Goal: Task Accomplishment & Management: Manage account settings

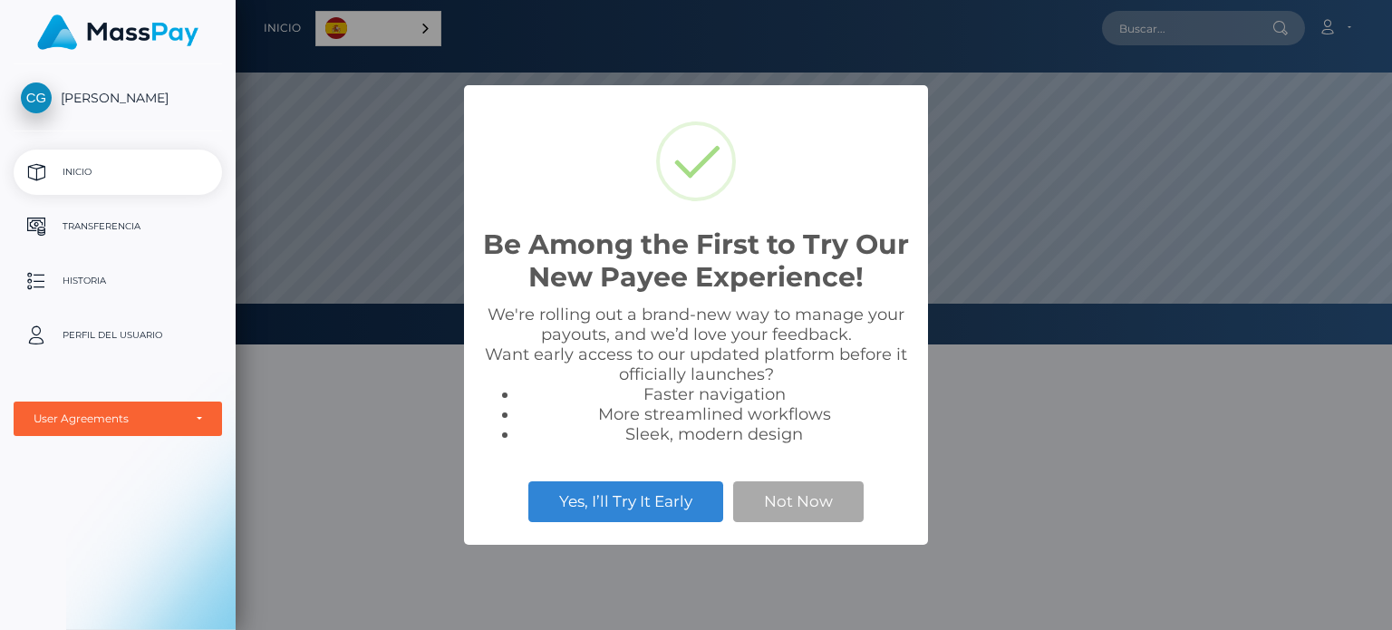
scroll to position [344, 1156]
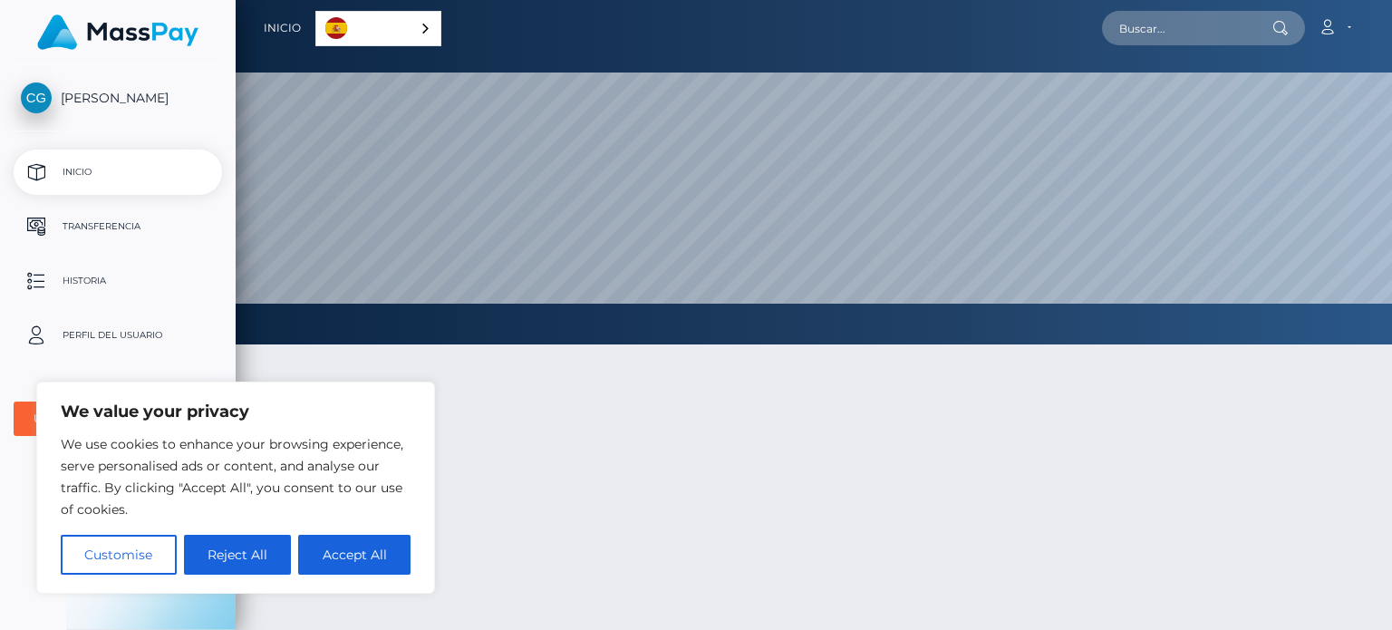
drag, startPoint x: 1300, startPoint y: 0, endPoint x: 587, endPoint y: 434, distance: 834.2
click at [587, 434] on div at bounding box center [814, 576] width 1156 height 518
click at [337, 557] on button "Accept All" at bounding box center [354, 555] width 112 height 40
checkbox input "true"
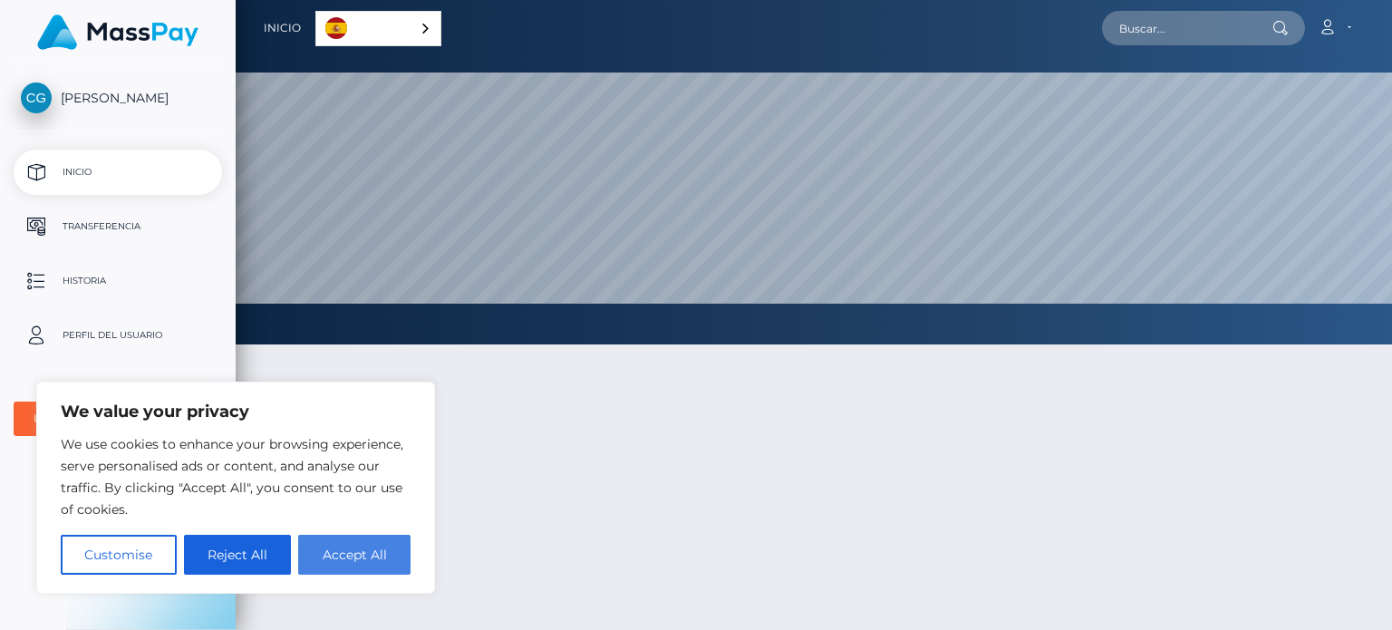
checkbox input "true"
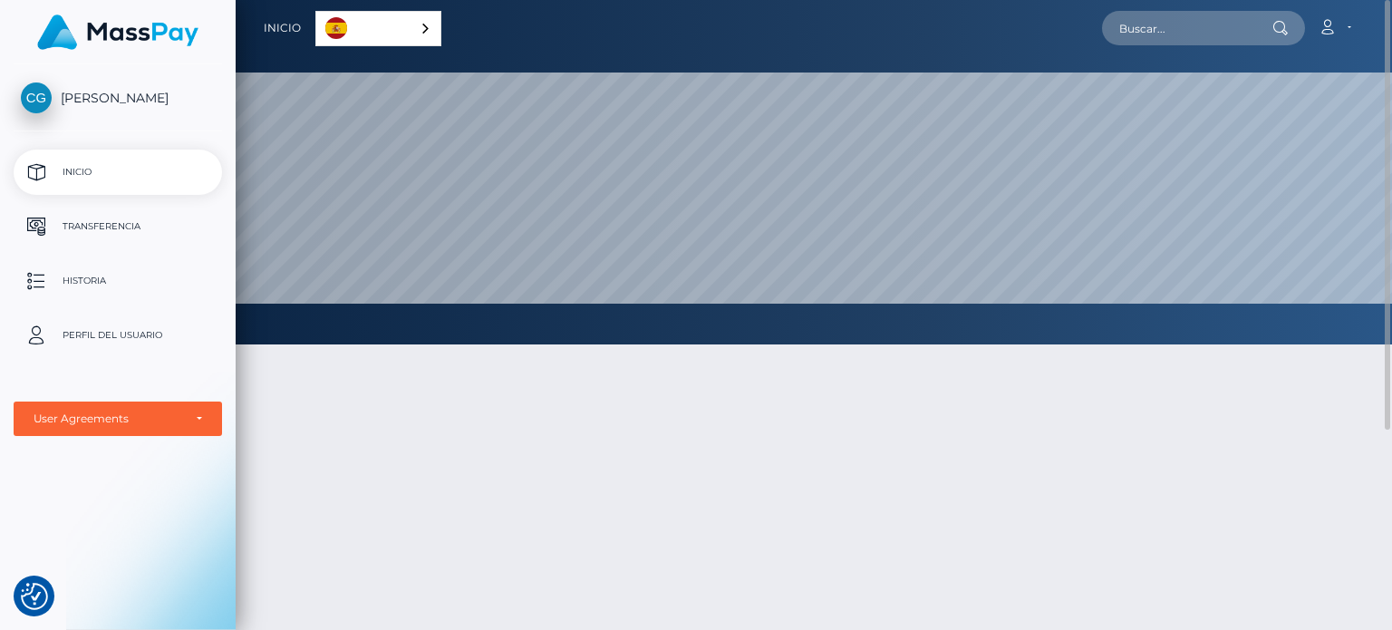
click at [435, 26] on div "Español" at bounding box center [378, 28] width 126 height 35
click at [500, 370] on div at bounding box center [814, 576] width 1156 height 518
click at [404, 35] on link "Español" at bounding box center [380, 29] width 128 height 34
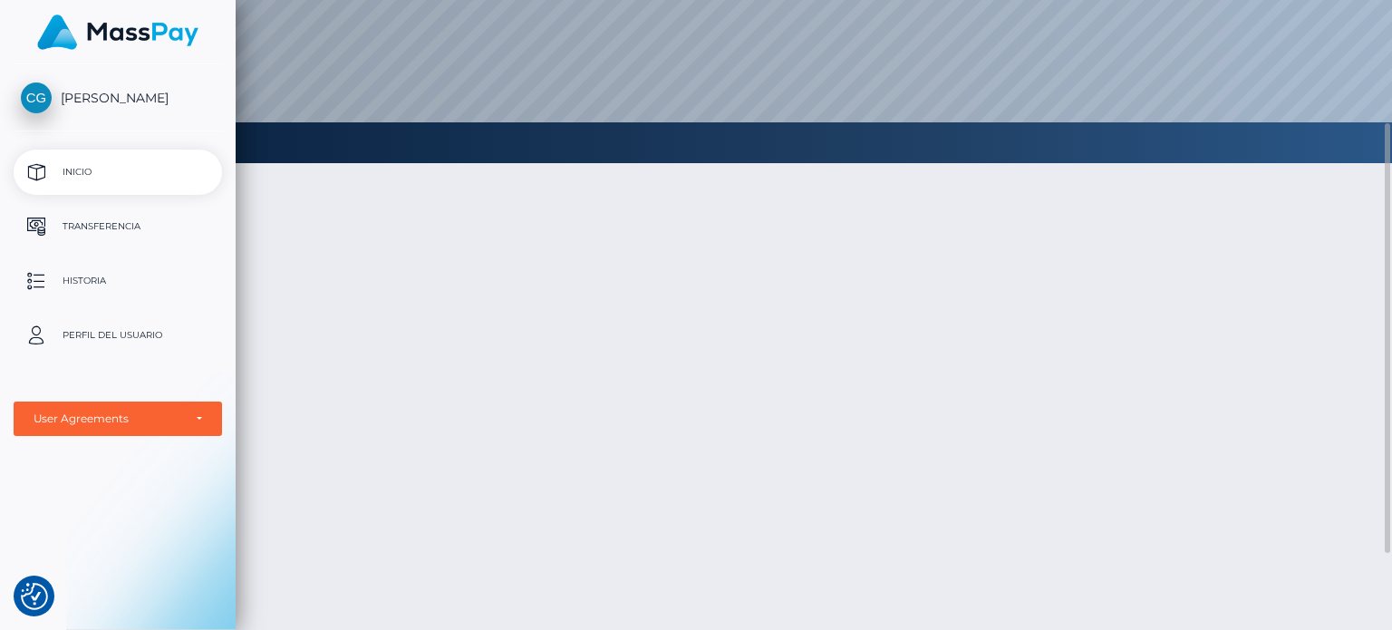
scroll to position [0, 0]
